Goal: Complete application form

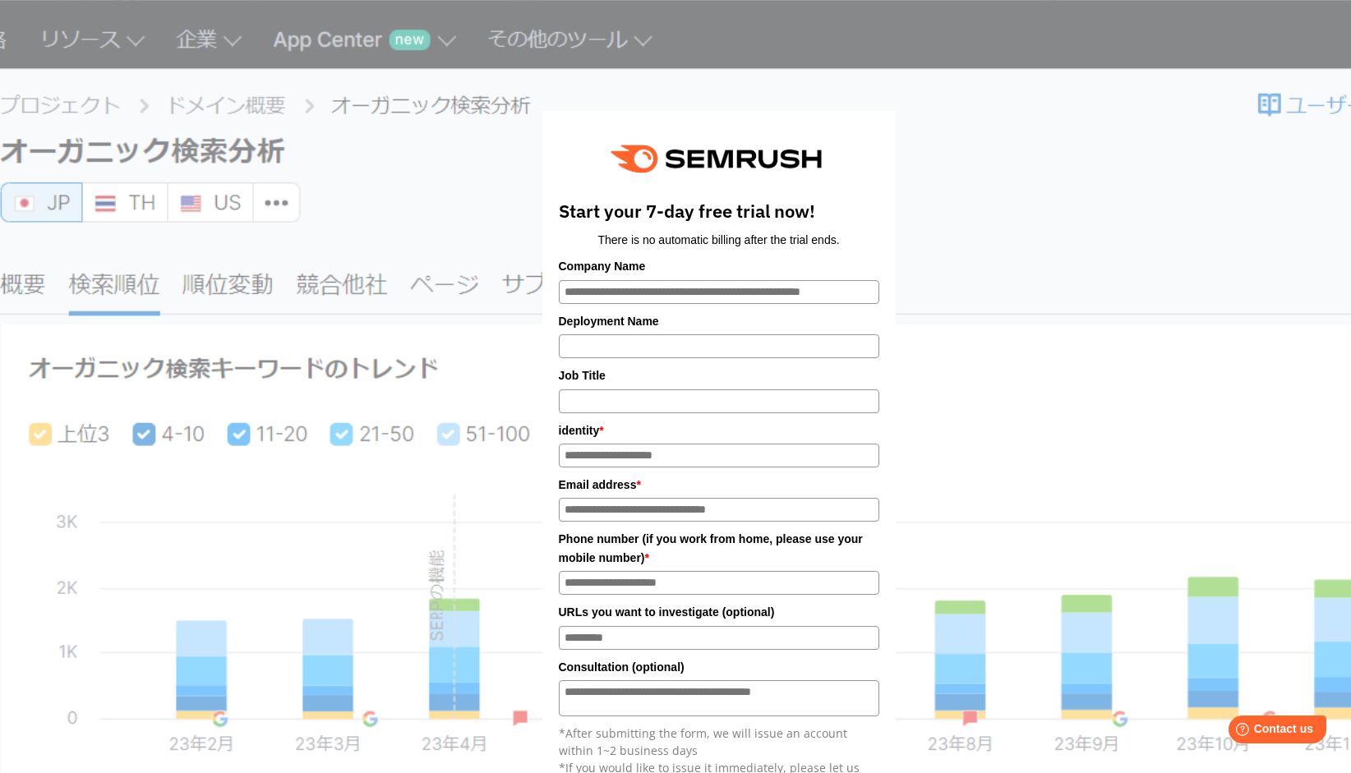
click at [421, 214] on div "Start your 7-day free trial now! There is no automatic billing after the trial …" at bounding box center [718, 541] width 821 height 1040
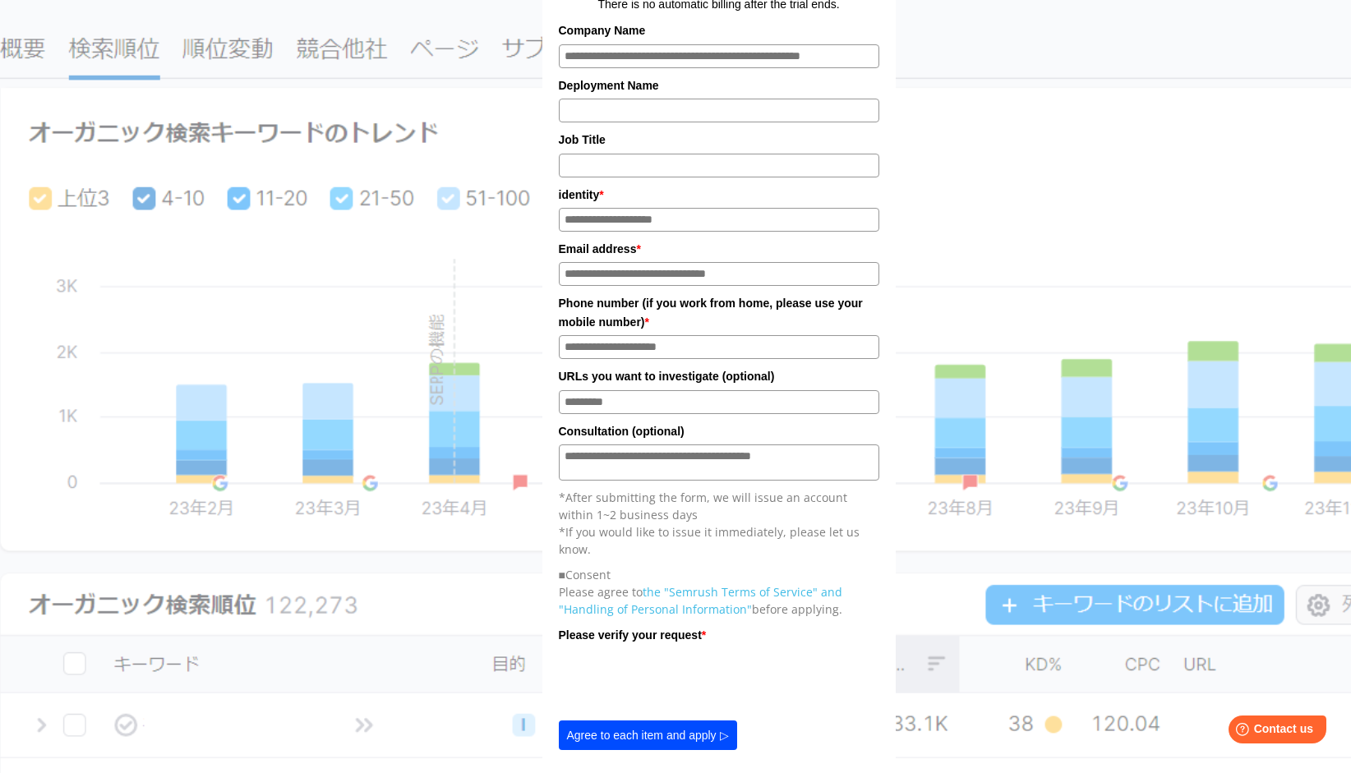
scroll to position [575, 0]
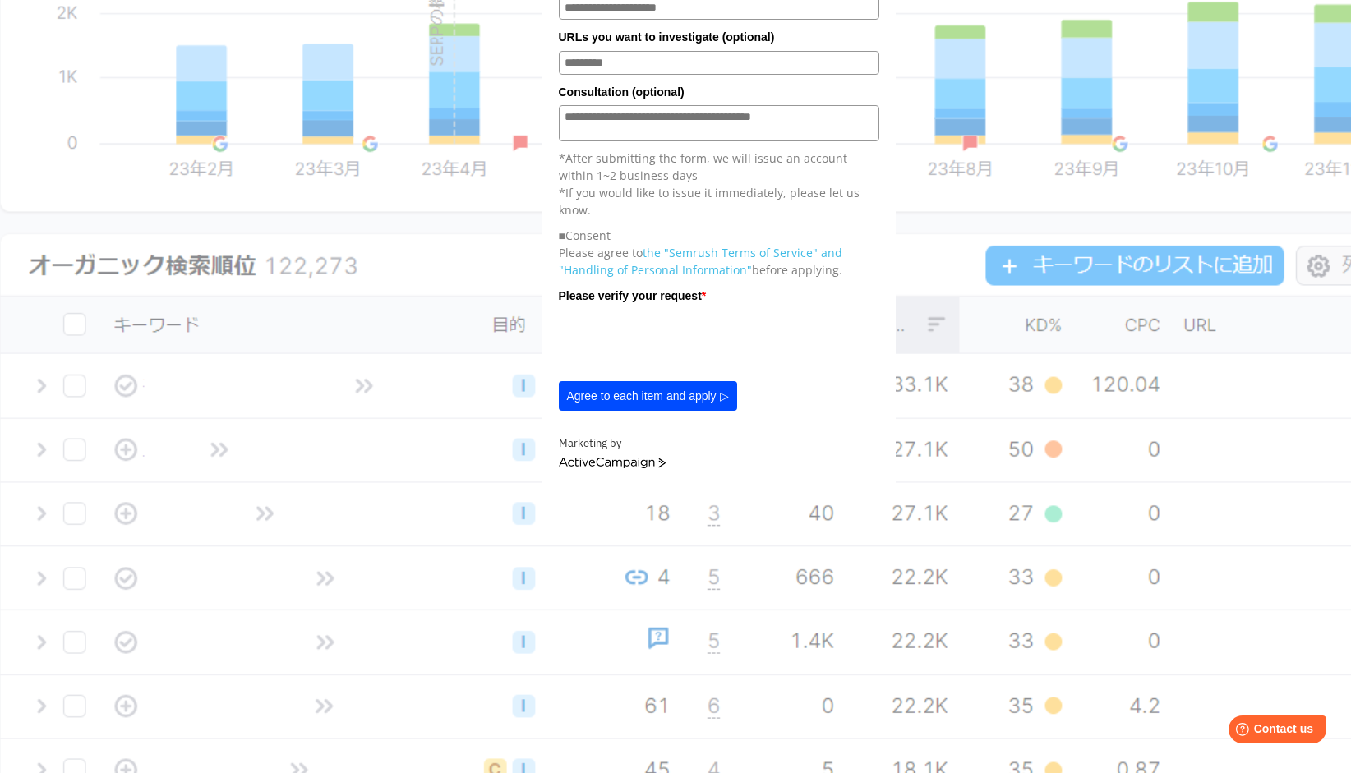
click at [717, 399] on button "Agree to each item and apply ▷" at bounding box center [648, 396] width 178 height 30
click at [639, 394] on button "Agree to each item and apply ▷" at bounding box center [648, 396] width 178 height 30
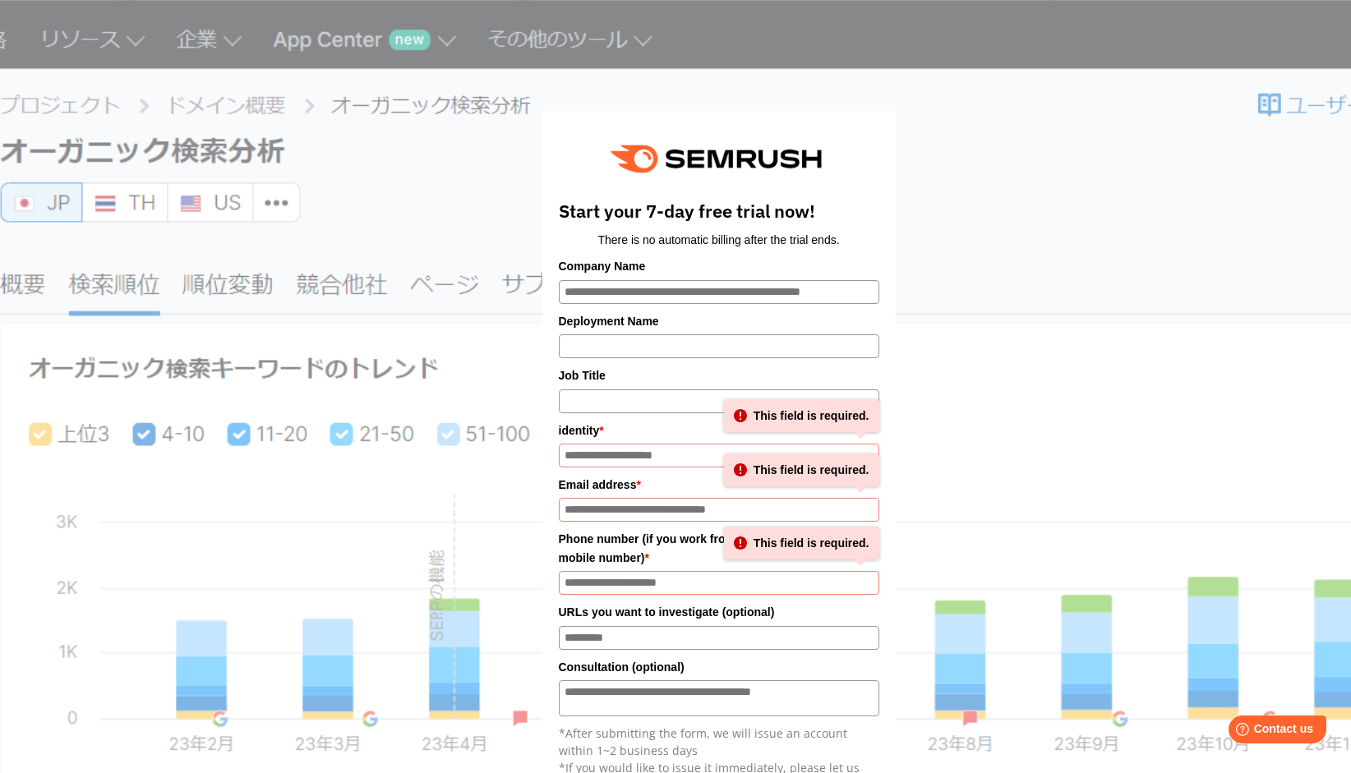
scroll to position [82, 0]
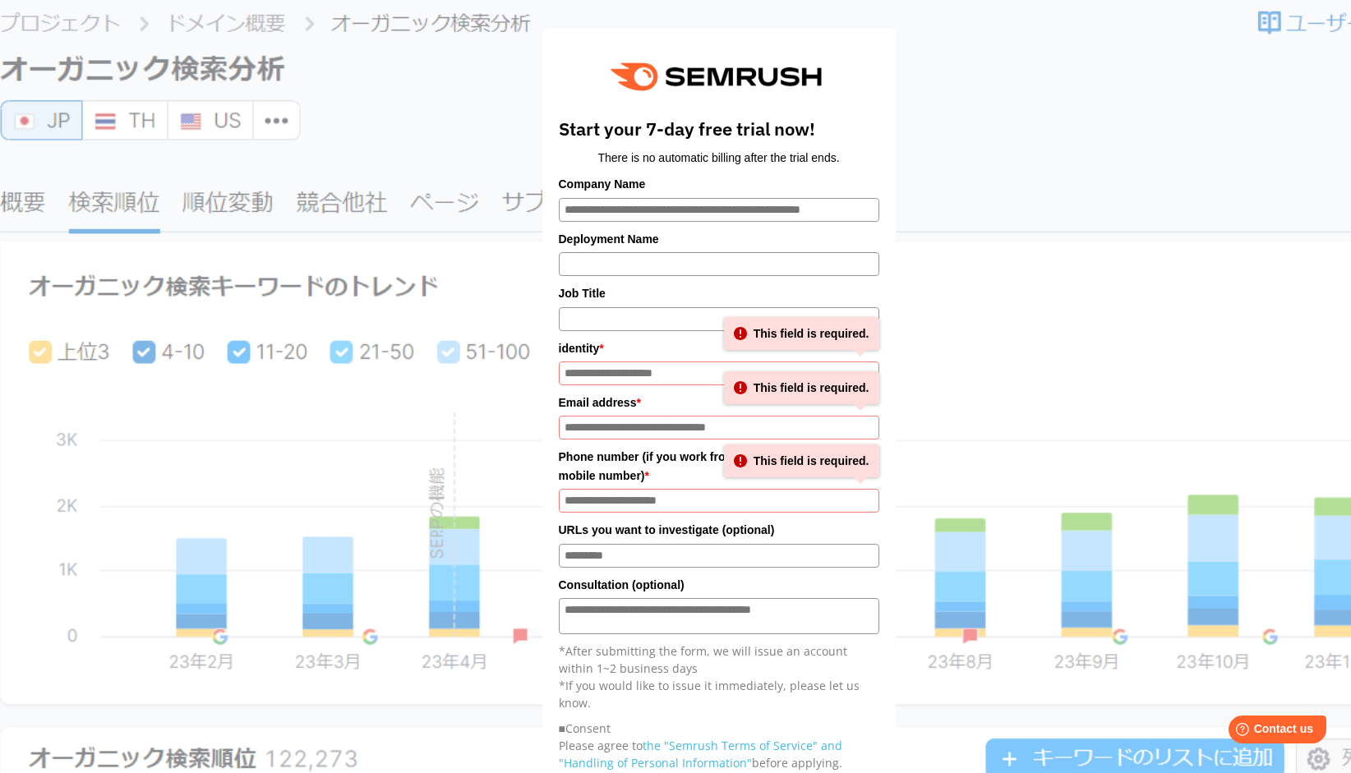
click at [616, 262] on input "Deployment Name" at bounding box center [719, 264] width 320 height 24
click at [647, 205] on input "Company Name" at bounding box center [719, 210] width 320 height 24
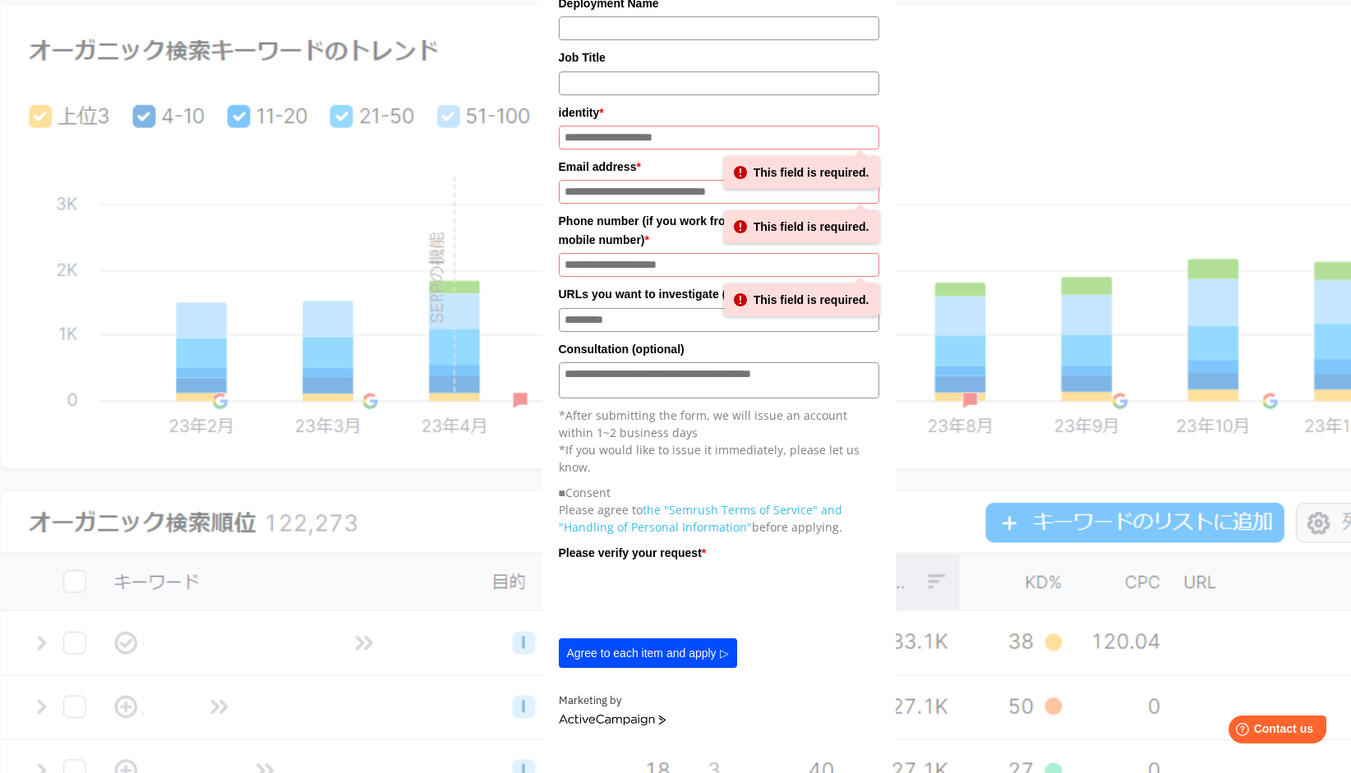
scroll to position [575, 0]
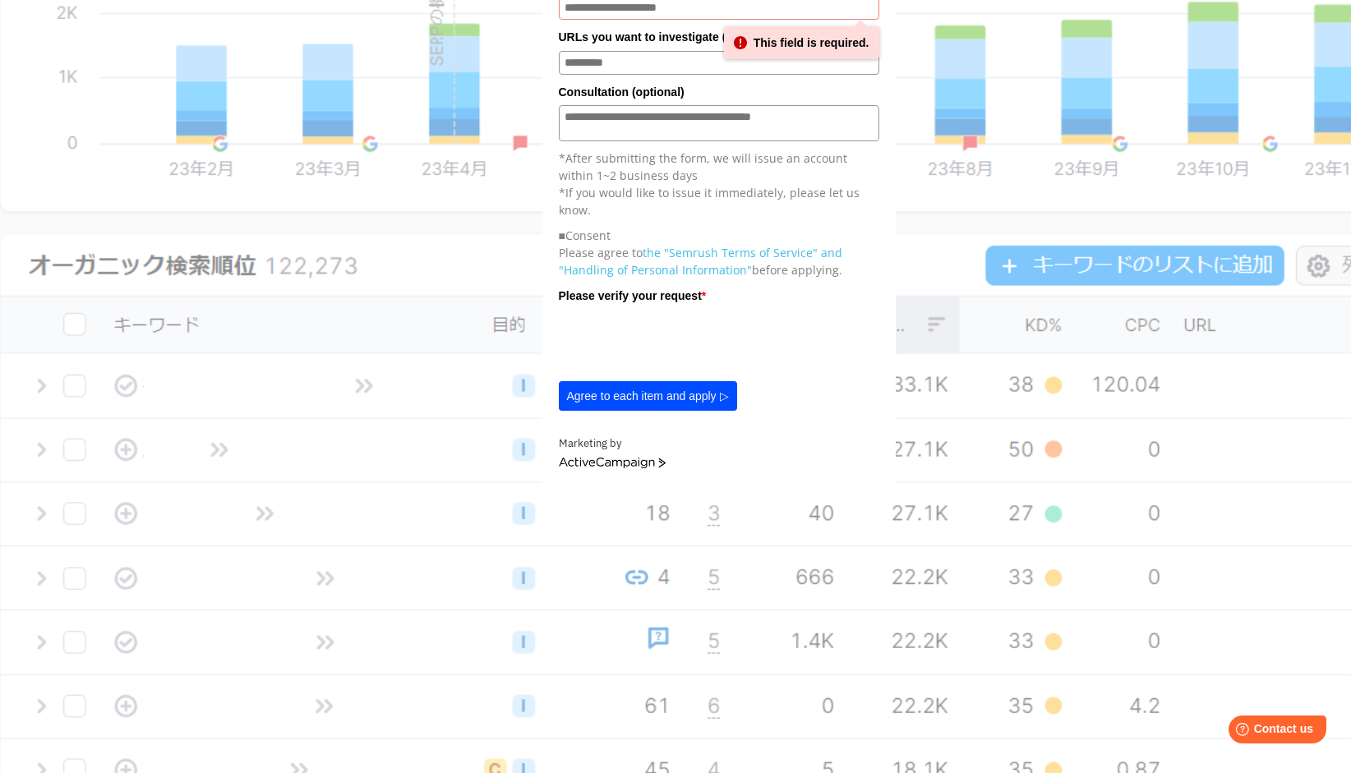
click at [637, 467] on link "ActiveCampaign" at bounding box center [612, 464] width 107 height 12
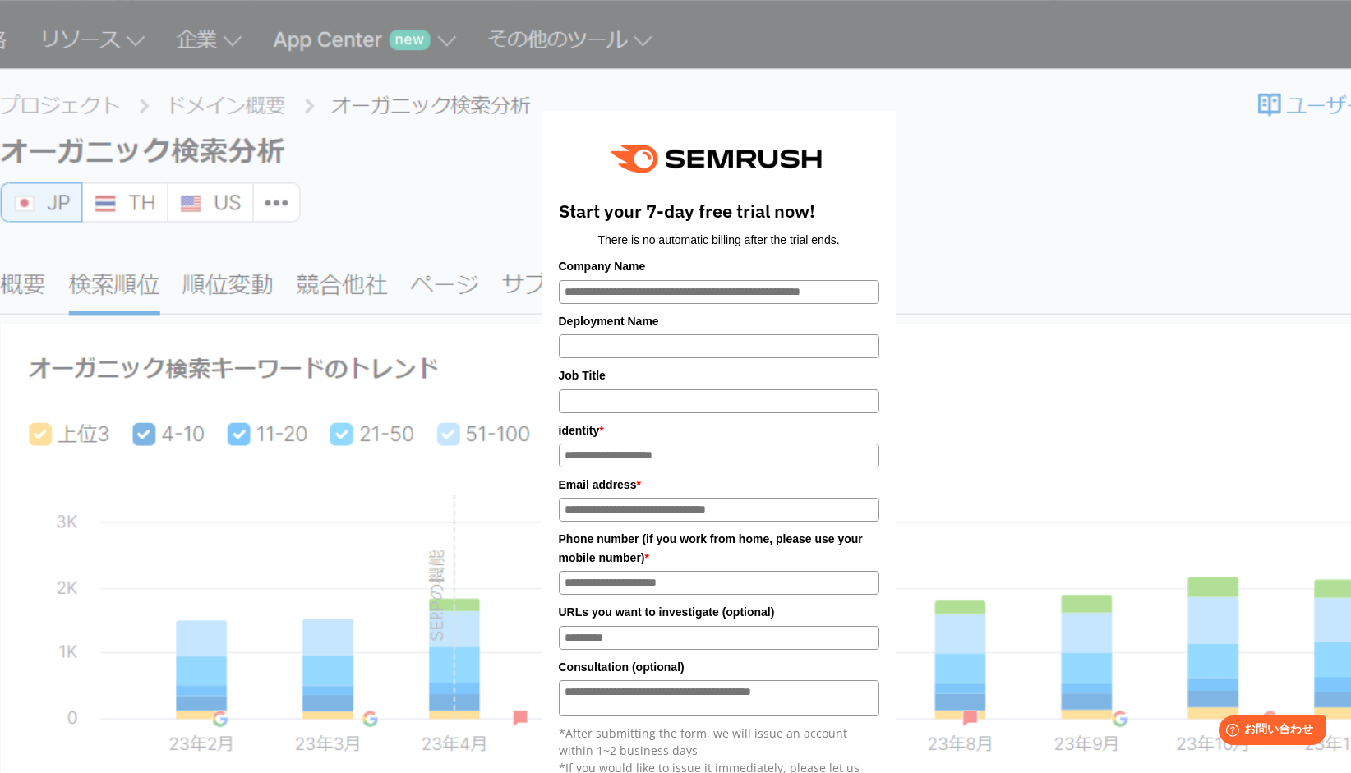
click at [665, 294] on input "Company Name" at bounding box center [719, 292] width 320 height 24
type input "*****"
type input "**********"
click at [632, 396] on input "Job Title" at bounding box center [719, 401] width 320 height 24
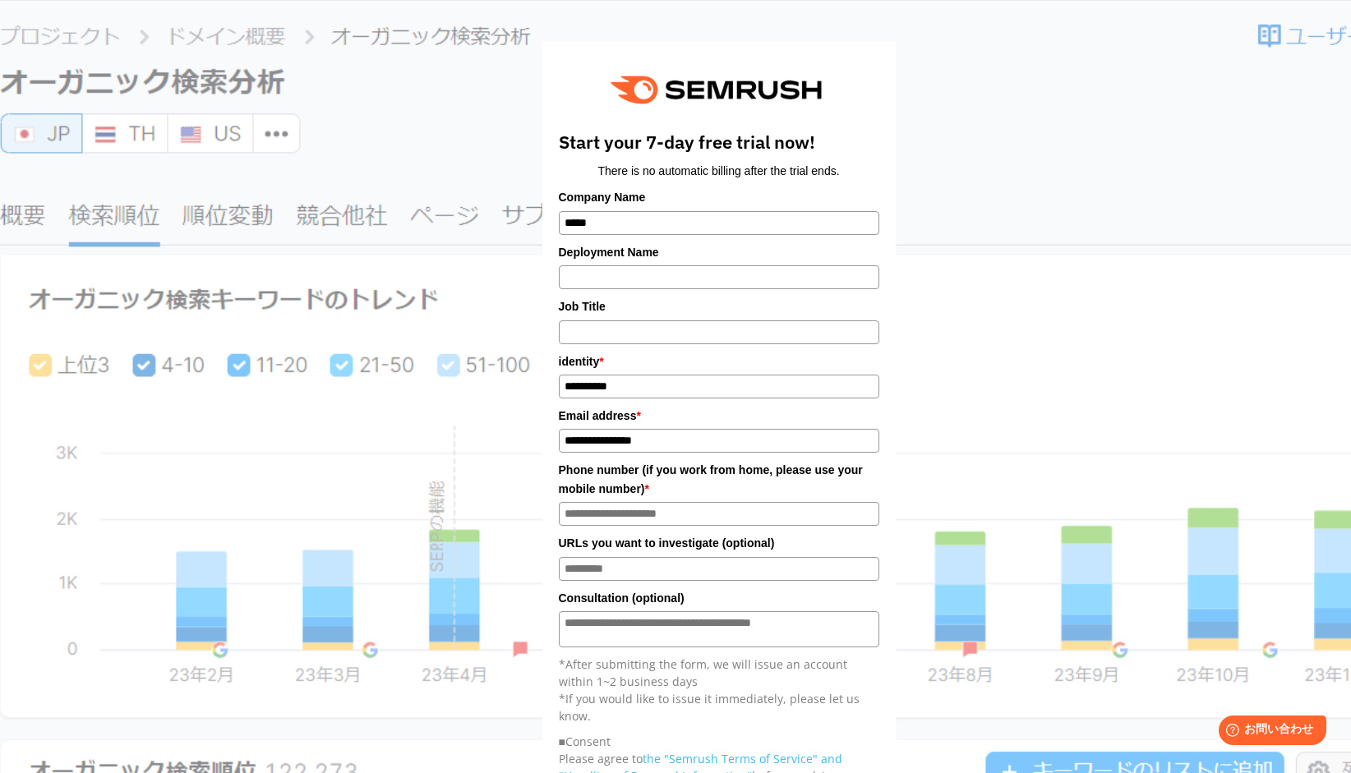
scroll to position [164, 0]
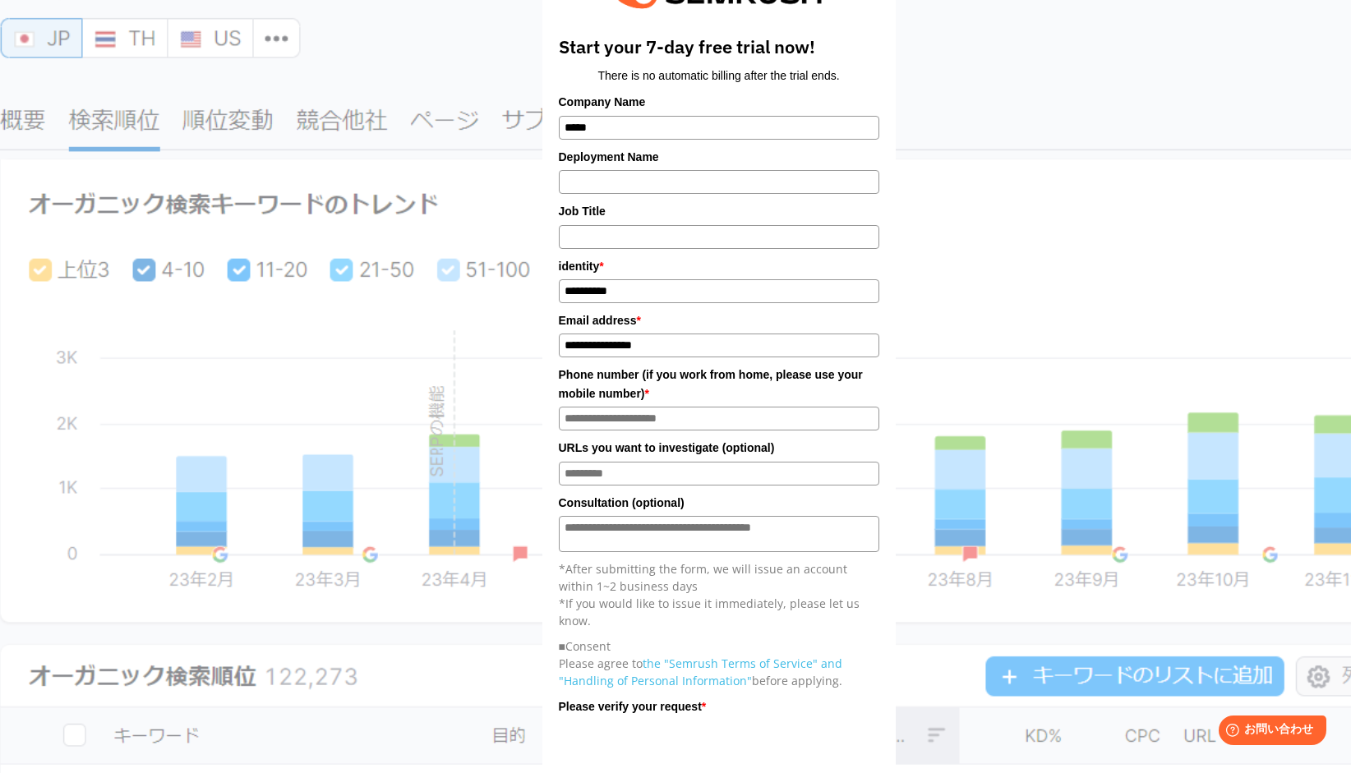
click at [586, 467] on input "URLs you want to investigate (optional)" at bounding box center [719, 474] width 320 height 24
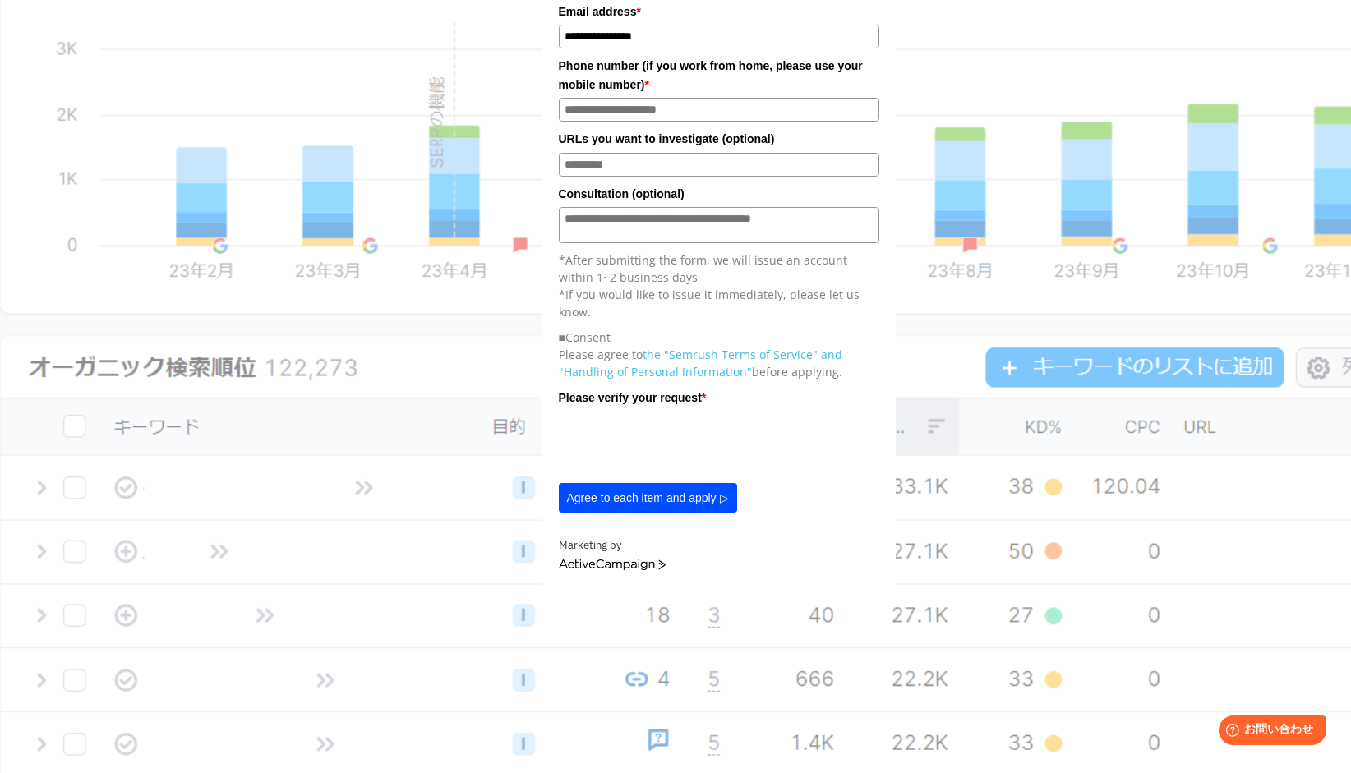
scroll to position [493, 0]
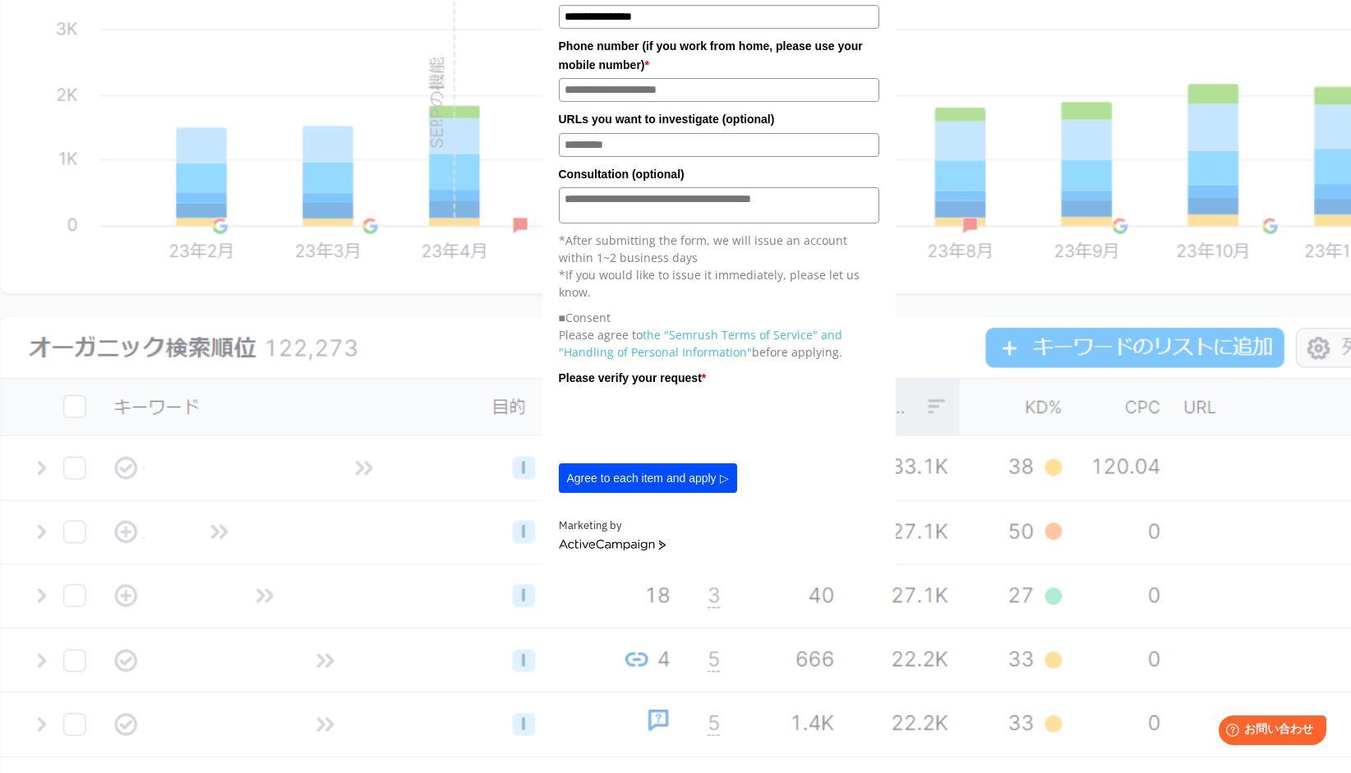
click at [644, 493] on button "Agree to each item and apply ▷" at bounding box center [648, 478] width 178 height 30
click at [651, 88] on input "電話番号*" at bounding box center [719, 90] width 320 height 24
click at [565, 94] on input "**********" at bounding box center [719, 90] width 320 height 24
type input "**********"
click at [665, 481] on button "Agree to each item and apply ▷" at bounding box center [648, 478] width 178 height 30
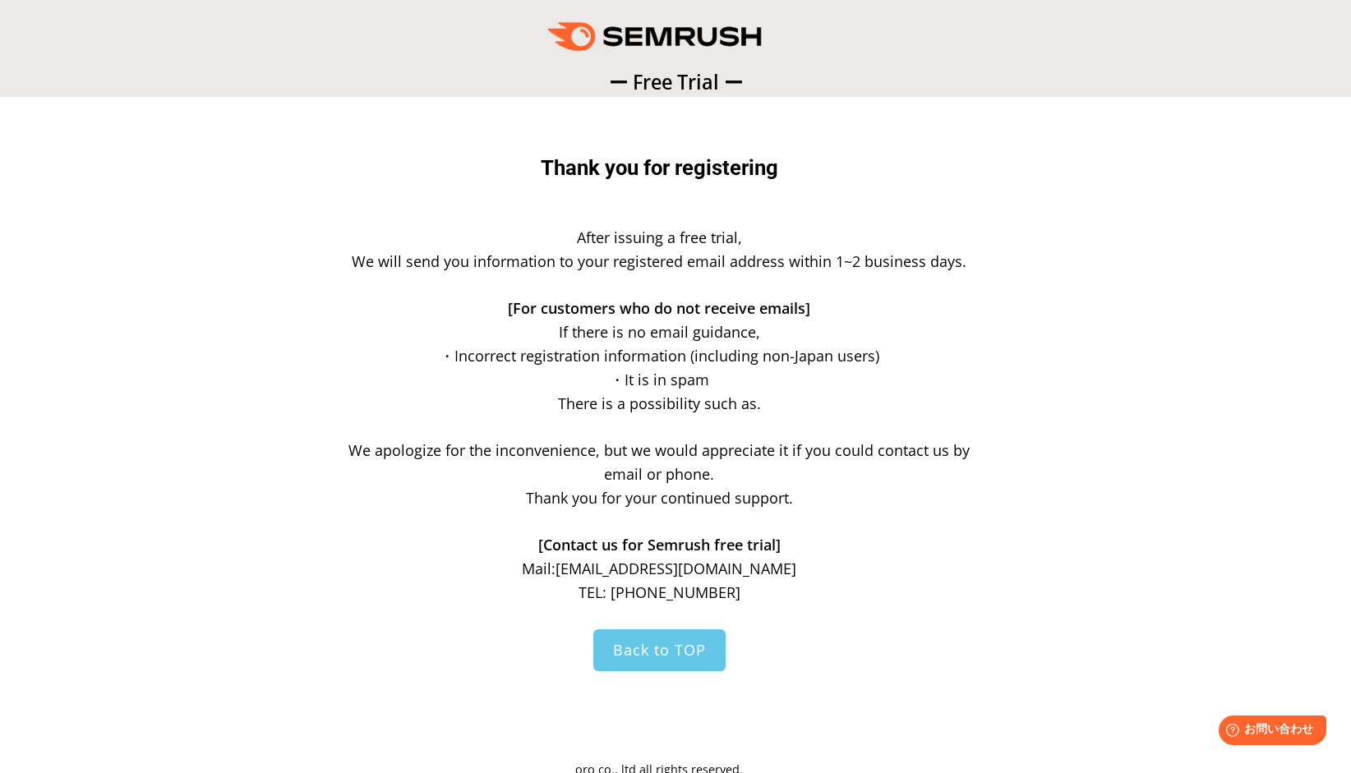
click at [684, 651] on span "Back to TOP" at bounding box center [659, 650] width 93 height 20
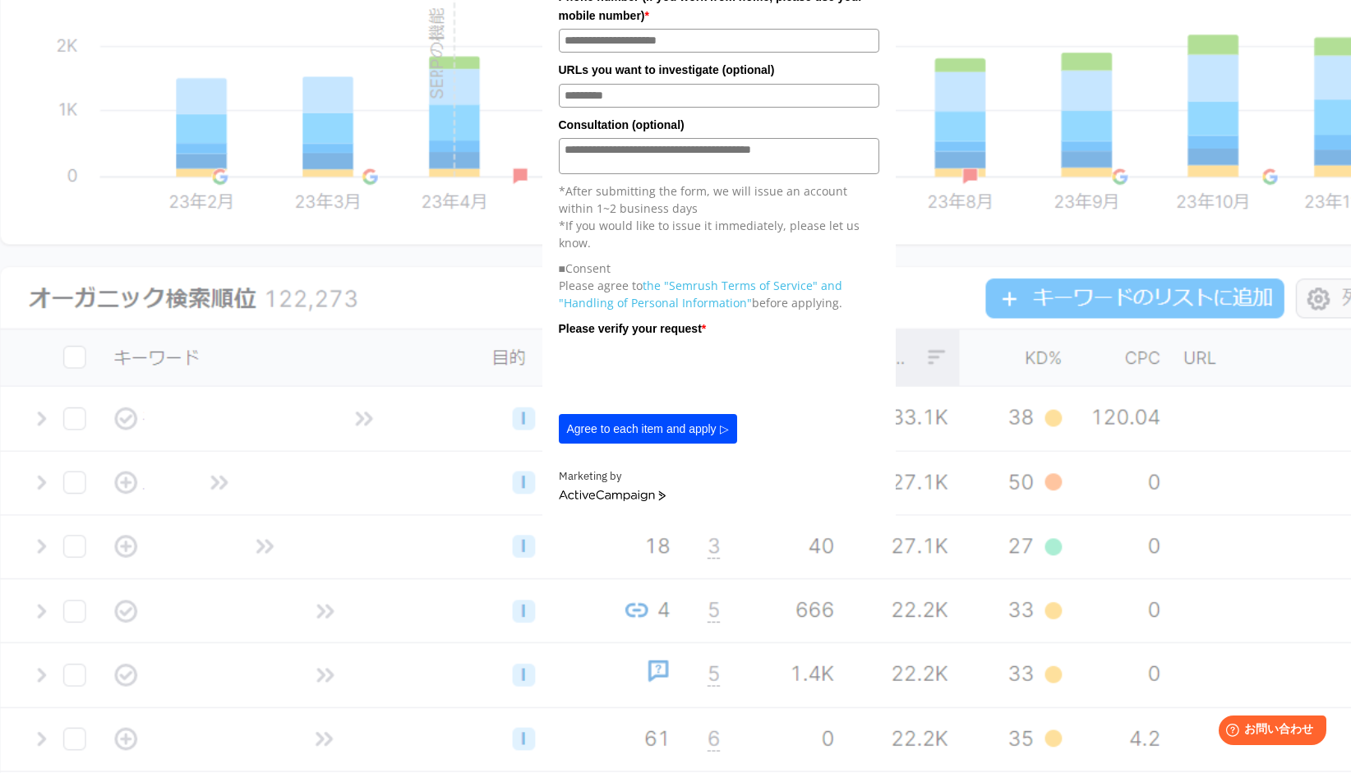
scroll to position [575, 0]
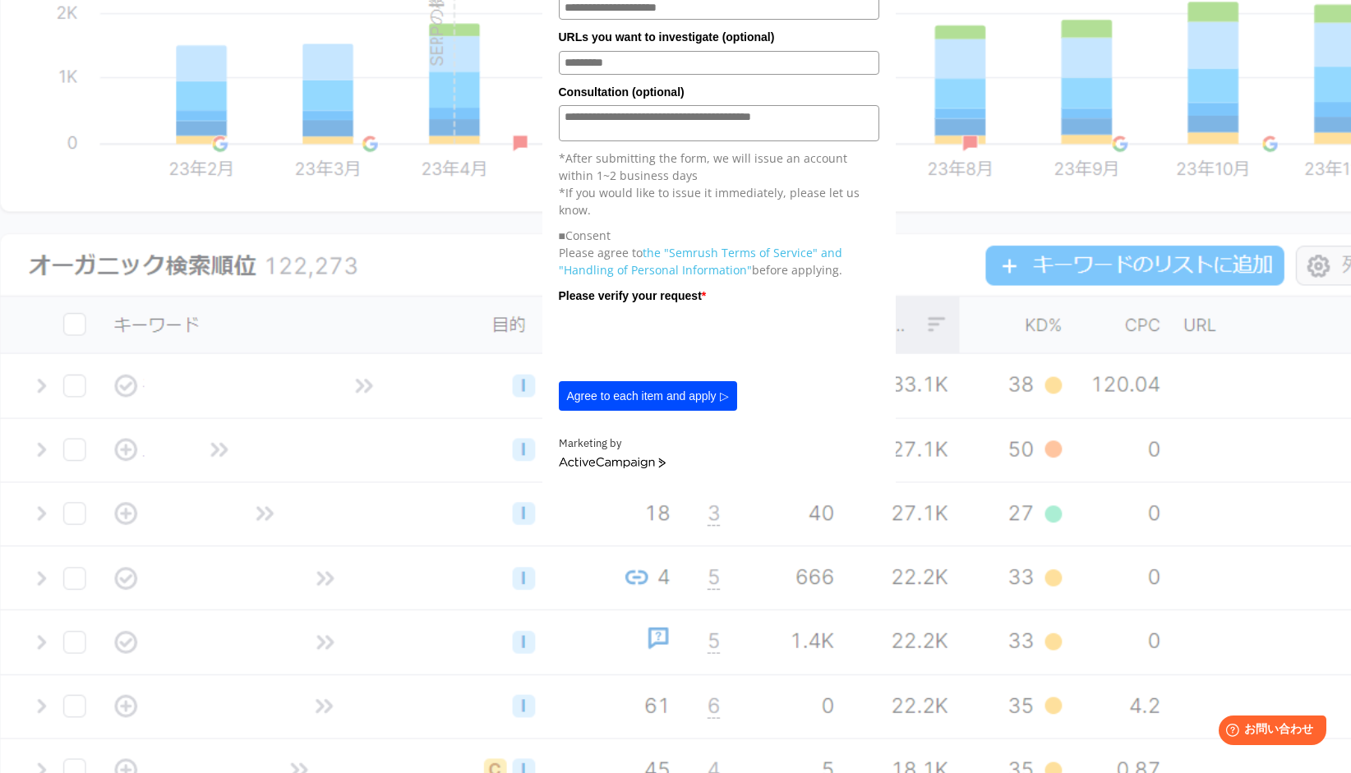
click at [623, 464] on link "ActiveCampaign" at bounding box center [612, 464] width 107 height 12
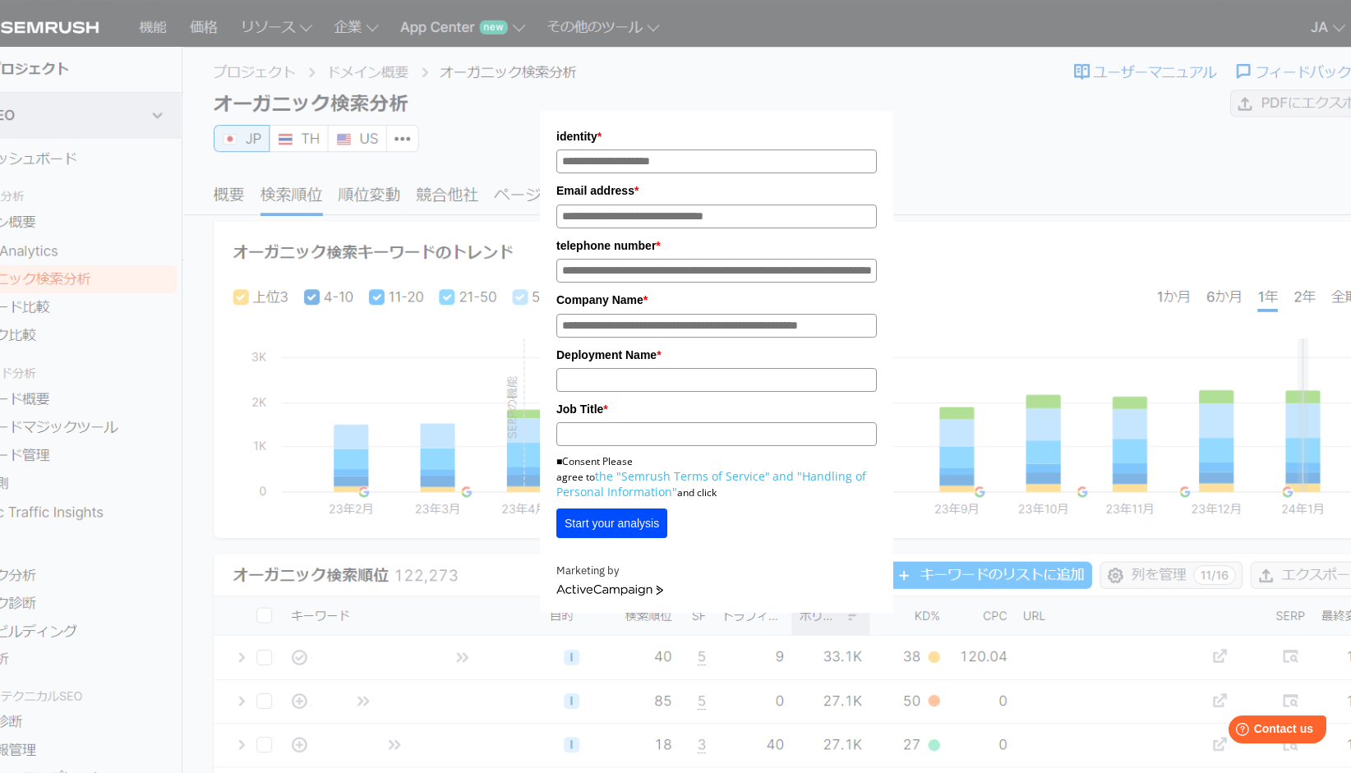
click at [329, 68] on div "identity * Email address * telephone number * Company Name * Deployment Name *" at bounding box center [716, 317] width 821 height 592
